Goal: Task Accomplishment & Management: Use online tool/utility

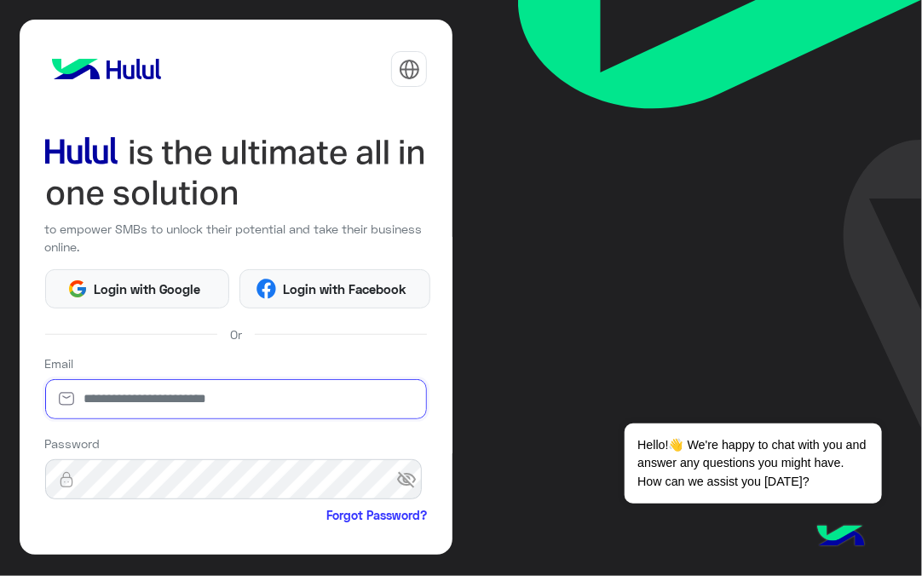
type input "**********"
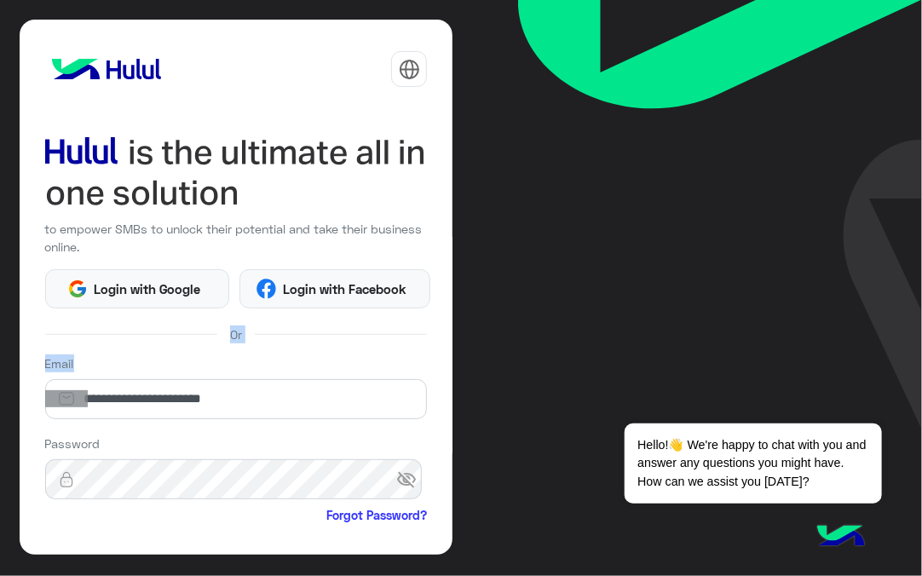
drag, startPoint x: 454, startPoint y: 309, endPoint x: 447, endPoint y: 408, distance: 99.2
click at [447, 408] on div "**********" at bounding box center [461, 288] width 922 height 576
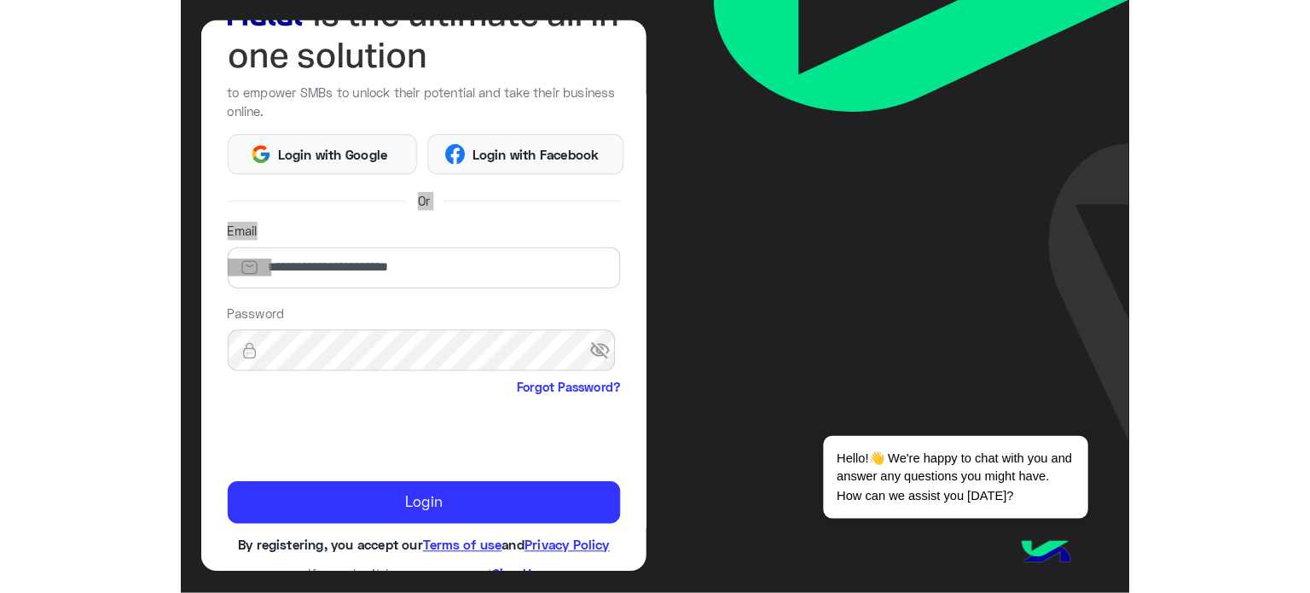
scroll to position [138, 0]
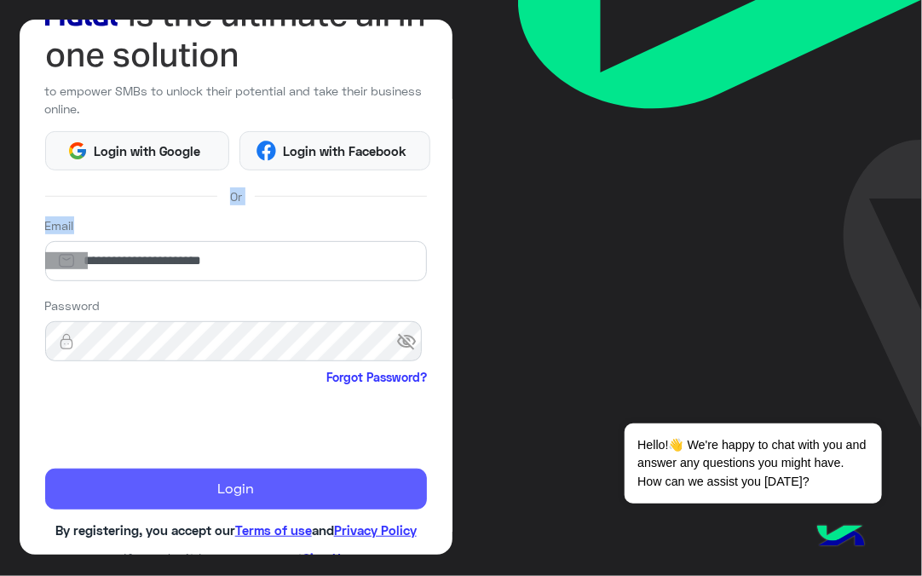
click at [392, 494] on button "Login" at bounding box center [236, 489] width 383 height 41
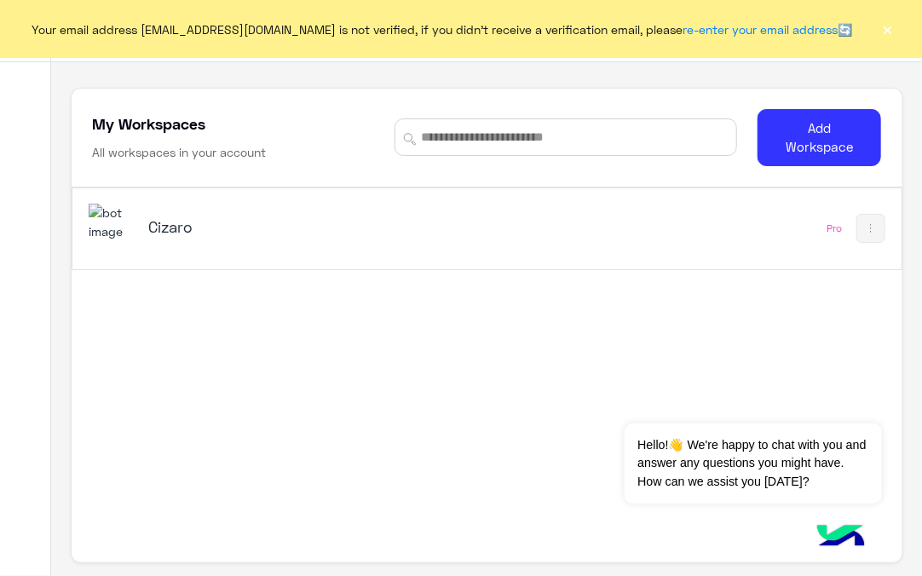
click at [161, 234] on h5 "Cizaro" at bounding box center [291, 227] width 287 height 20
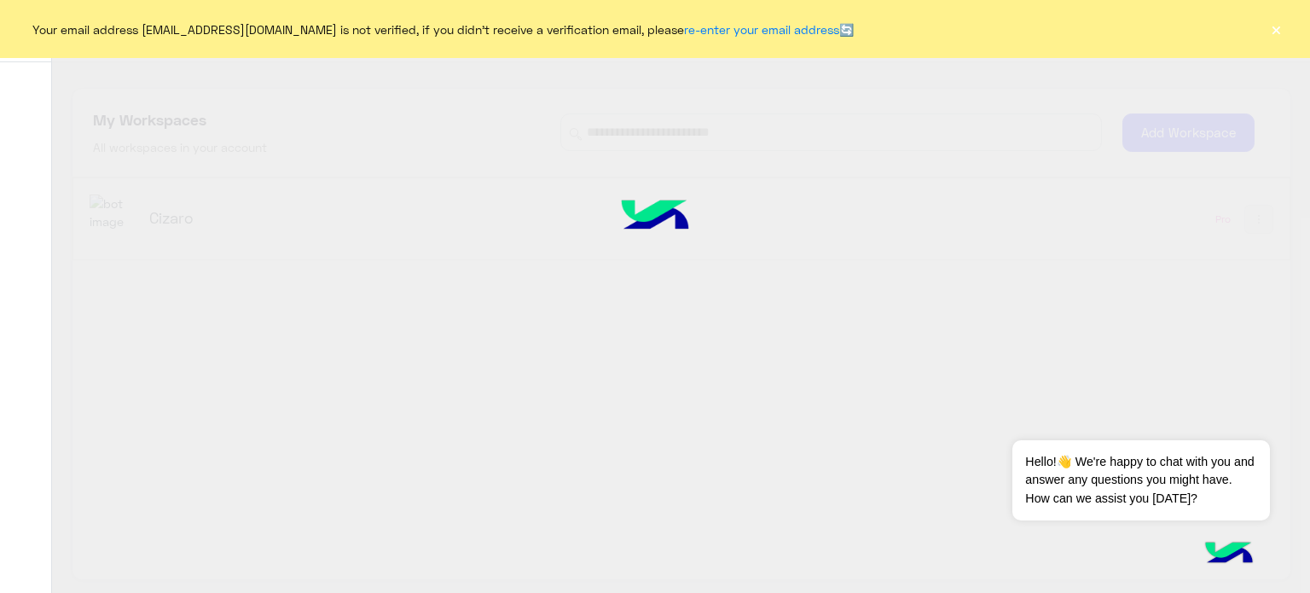
click at [922, 26] on button "×" at bounding box center [1275, 28] width 17 height 17
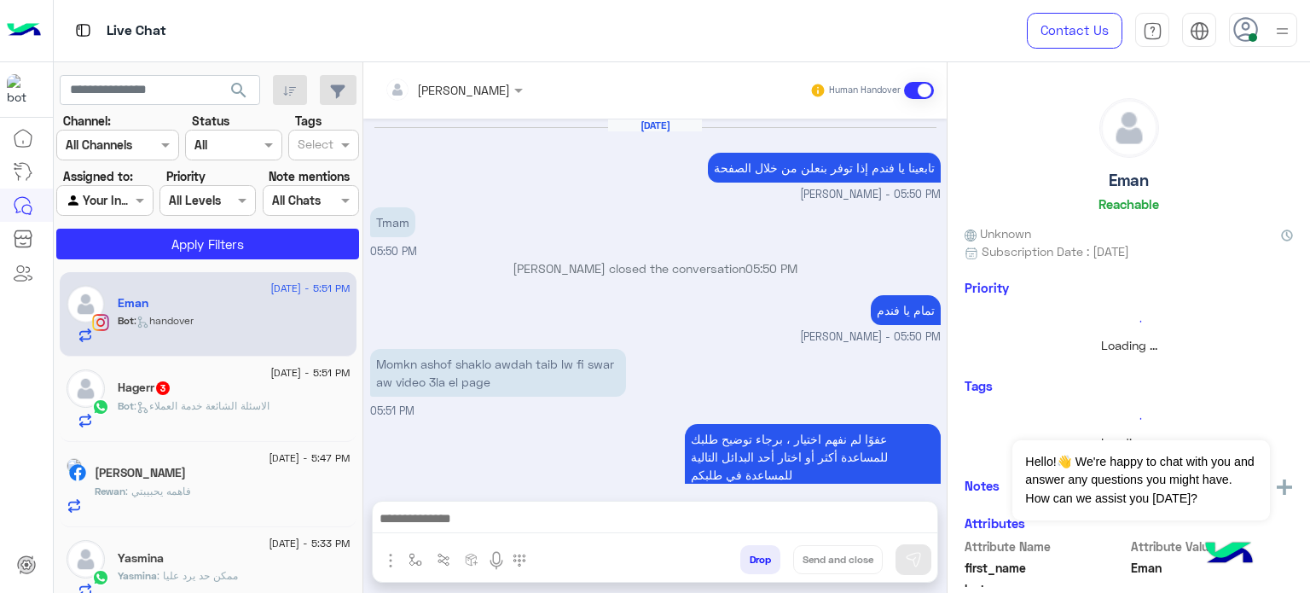
scroll to position [362, 0]
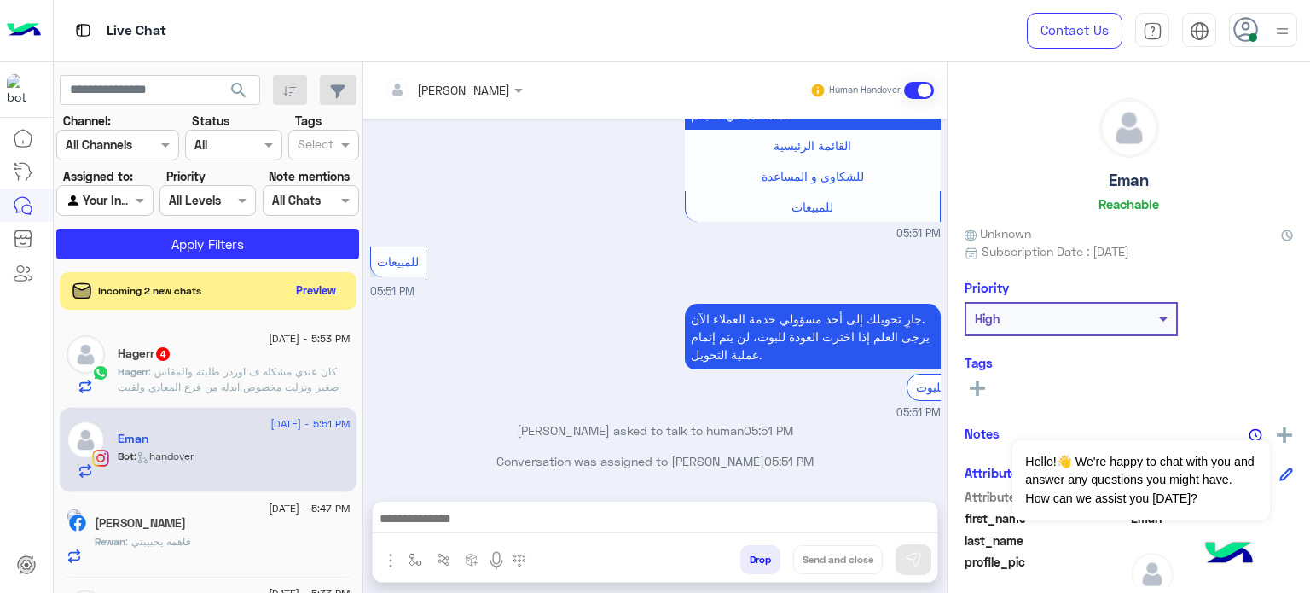
click at [922, 26] on img at bounding box center [1281, 30] width 21 height 21
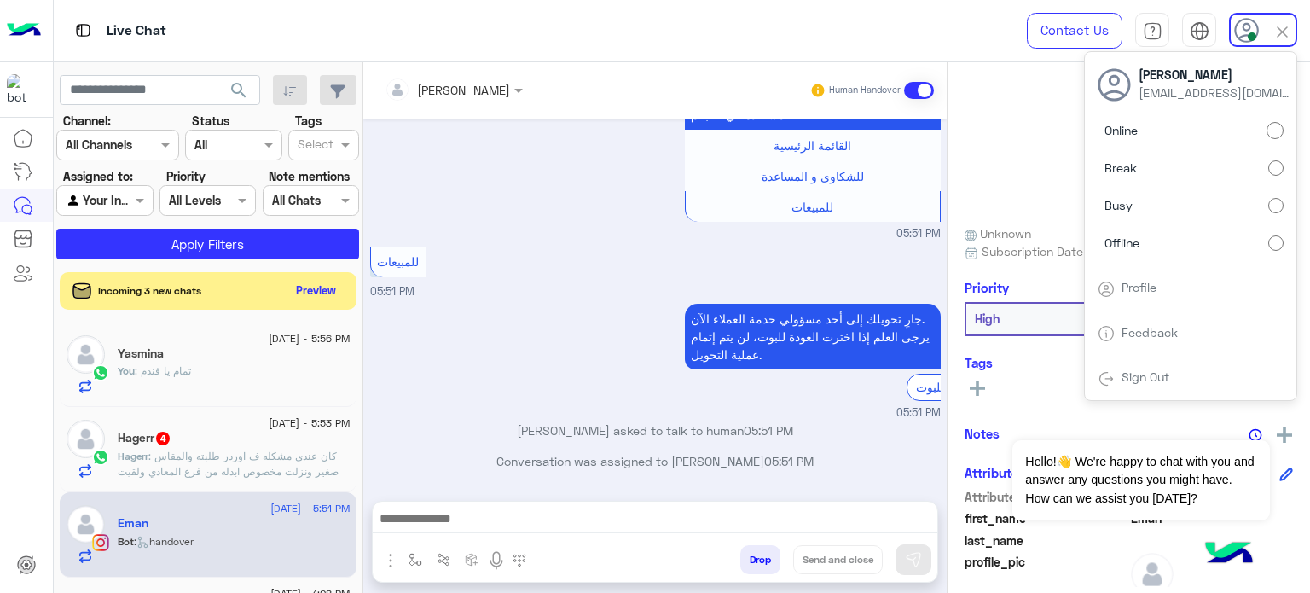
scroll to position [394, 0]
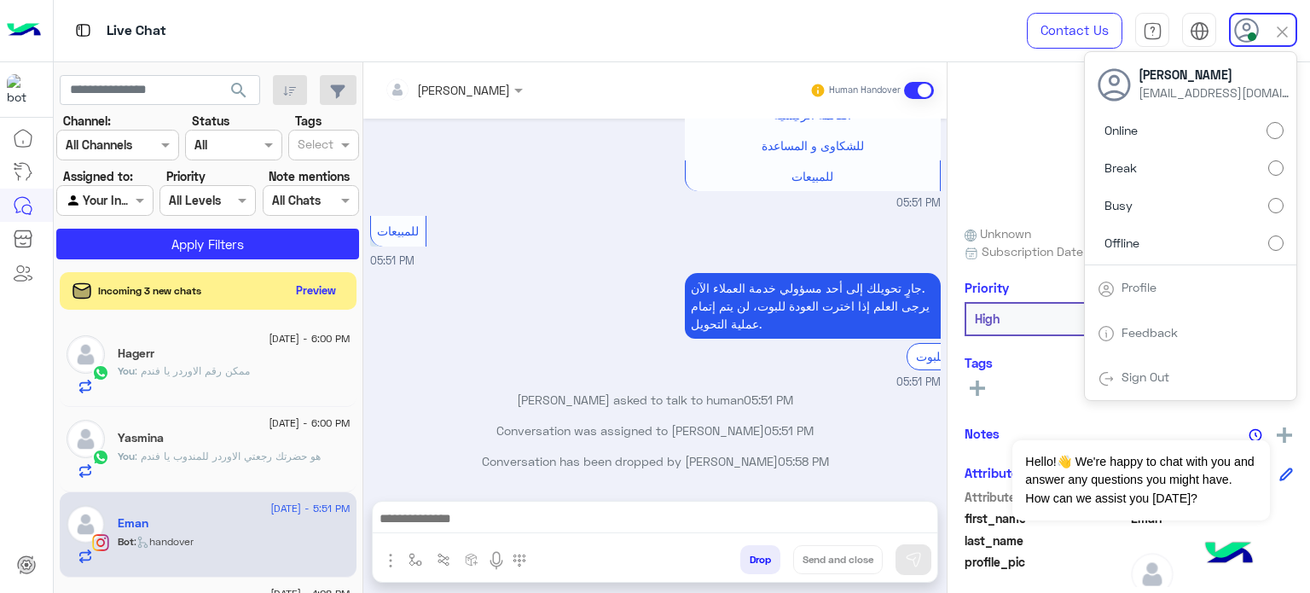
click at [922, 240] on label "Offline" at bounding box center [1190, 242] width 186 height 31
